Goal: Information Seeking & Learning: Learn about a topic

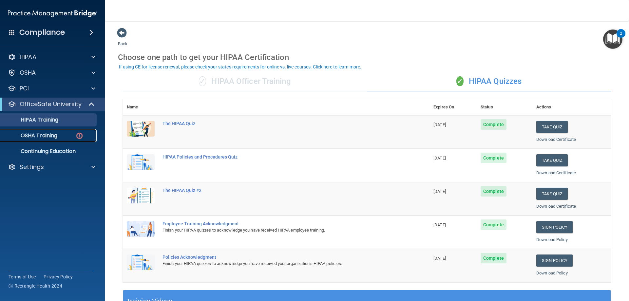
click at [56, 133] on p "OSHA Training" at bounding box center [30, 135] width 53 height 7
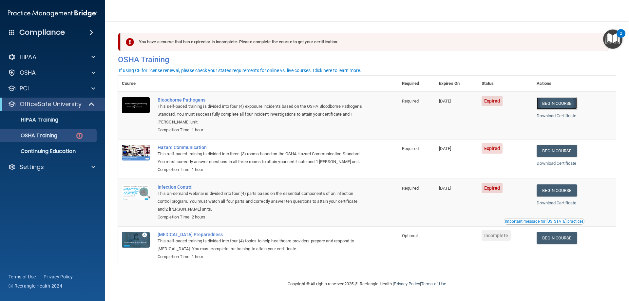
click at [560, 105] on link "Begin Course" at bounding box center [556, 103] width 40 height 12
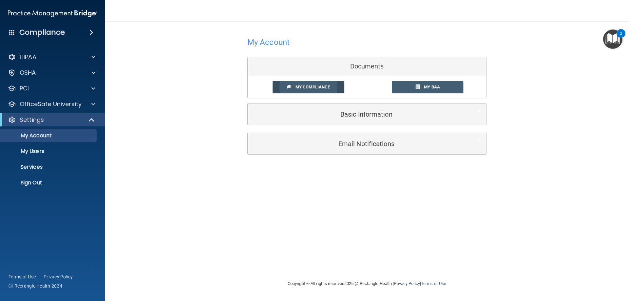
click at [319, 90] on link "My Compliance" at bounding box center [308, 87] width 72 height 12
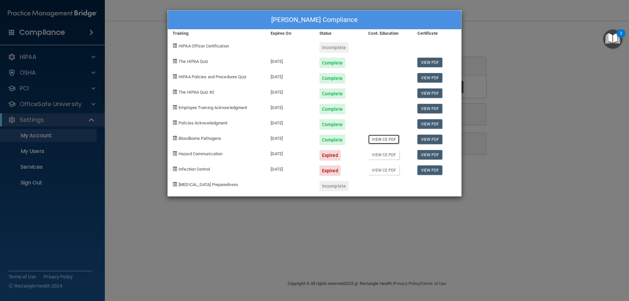
click at [379, 138] on link "View CE PDF" at bounding box center [383, 139] width 31 height 9
click at [536, 32] on div "Jonathon Cronin's Compliance Training Expires On Status Cont. Education Certifi…" at bounding box center [314, 150] width 629 height 301
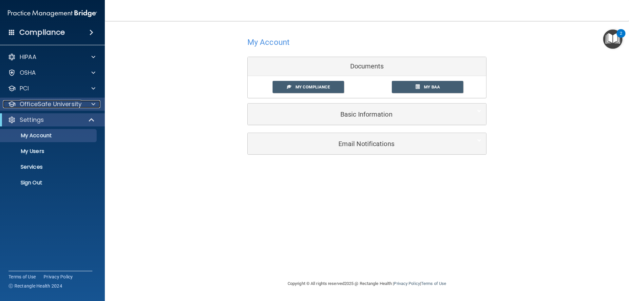
click at [89, 107] on div at bounding box center [92, 104] width 16 height 8
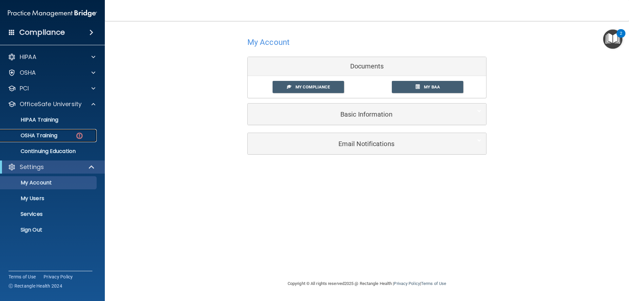
click at [60, 140] on link "OSHA Training" at bounding box center [44, 135] width 103 height 13
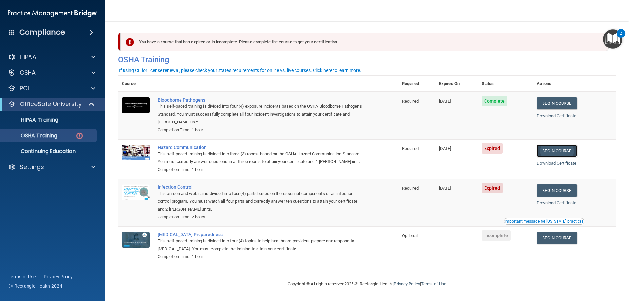
click at [559, 155] on link "Begin Course" at bounding box center [556, 151] width 40 height 12
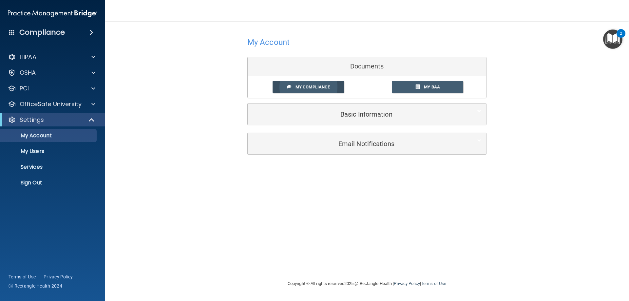
click at [301, 85] on span "My Compliance" at bounding box center [312, 86] width 34 height 5
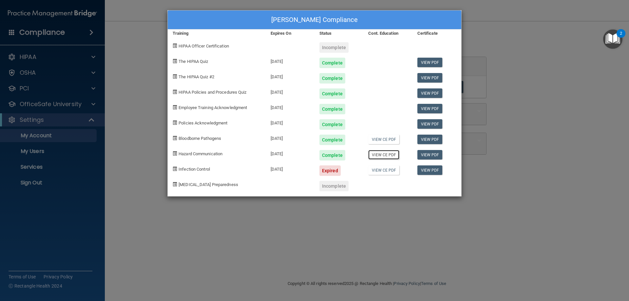
click at [375, 155] on link "View CE PDF" at bounding box center [383, 154] width 31 height 9
click at [121, 80] on div "Jonathon Cronin's Compliance Training Expires On Status Cont. Education Certifi…" at bounding box center [314, 150] width 629 height 301
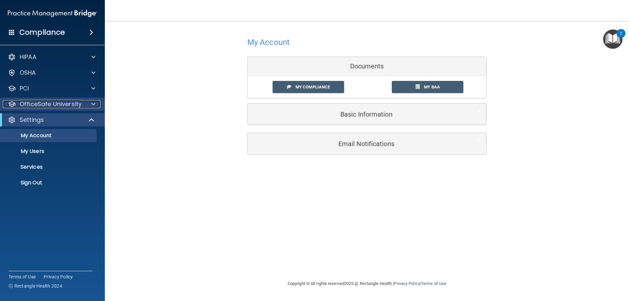
click at [79, 103] on p "OfficeSafe University" at bounding box center [51, 104] width 62 height 8
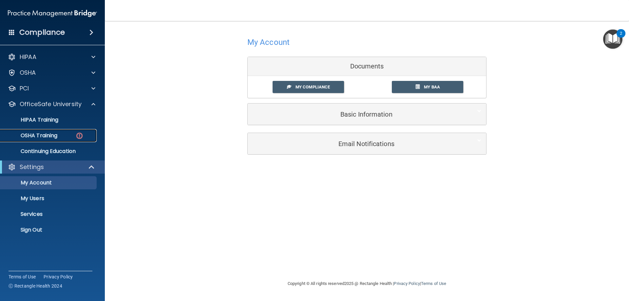
click at [67, 136] on div "OSHA Training" at bounding box center [48, 135] width 89 height 7
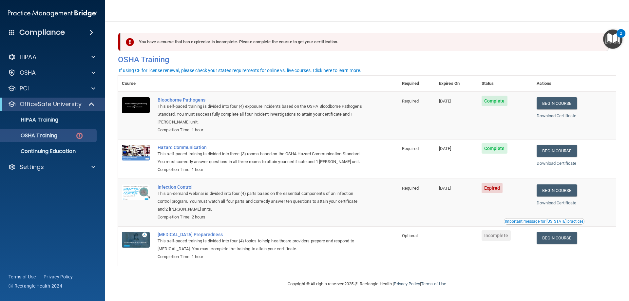
click at [543, 223] on div "Important message for California practices" at bounding box center [543, 221] width 79 height 4
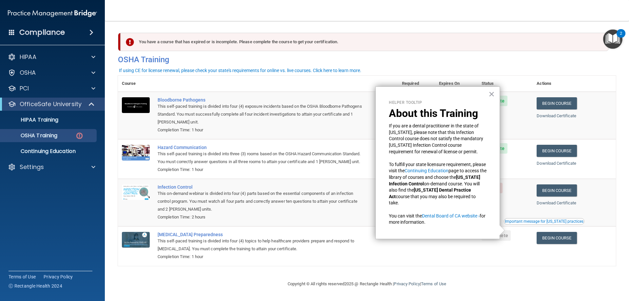
click at [543, 223] on div "Important message for California practices" at bounding box center [543, 221] width 79 height 4
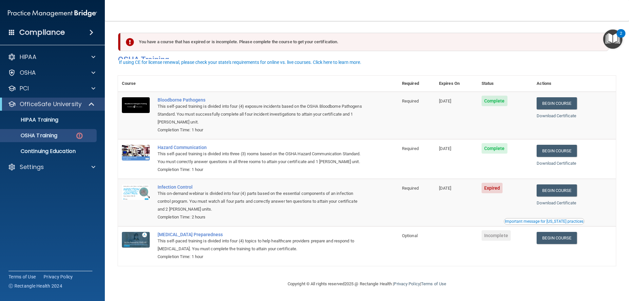
scroll to position [8, 0]
click at [564, 191] on link "Begin Course" at bounding box center [556, 190] width 40 height 12
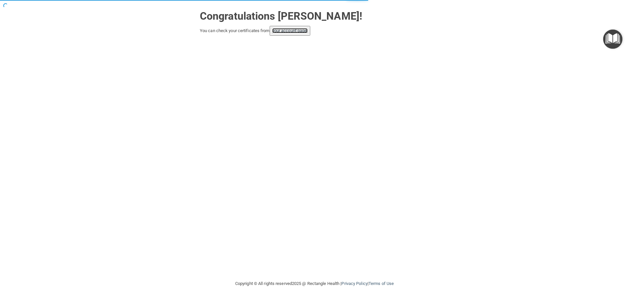
click at [304, 32] on link "your account page!" at bounding box center [290, 30] width 36 height 5
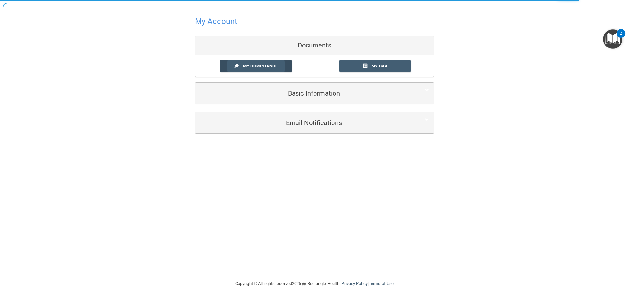
click at [231, 69] on link "My Compliance" at bounding box center [256, 66] width 72 height 12
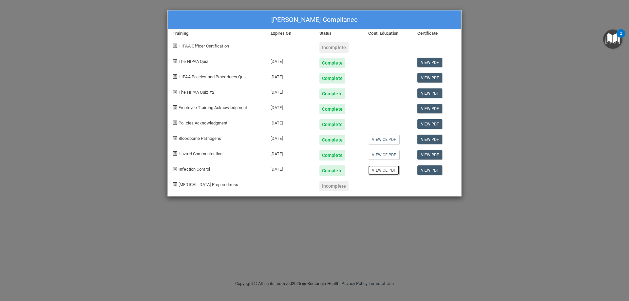
click at [385, 171] on link "View CE PDF" at bounding box center [383, 169] width 31 height 9
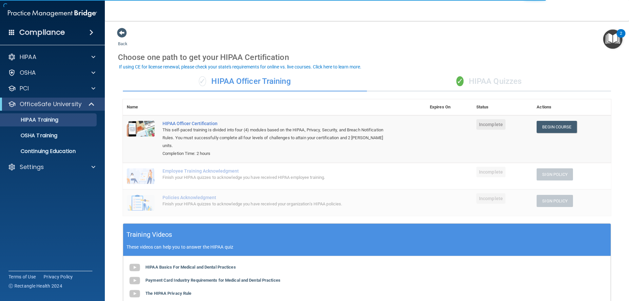
click at [461, 85] on div "✓ HIPAA Quizzes" at bounding box center [489, 82] width 244 height 20
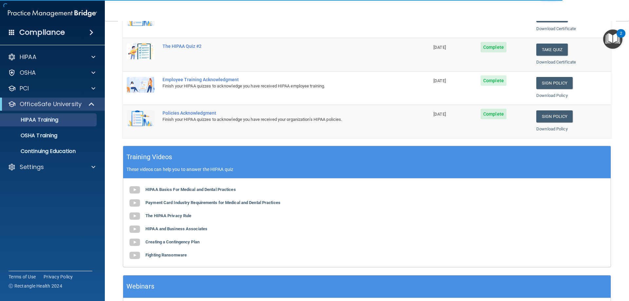
scroll to position [192, 0]
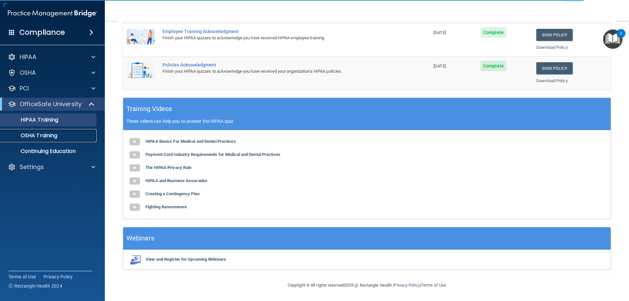
click at [57, 134] on p "OSHA Training" at bounding box center [30, 135] width 53 height 7
